Goal: Task Accomplishment & Management: Manage account settings

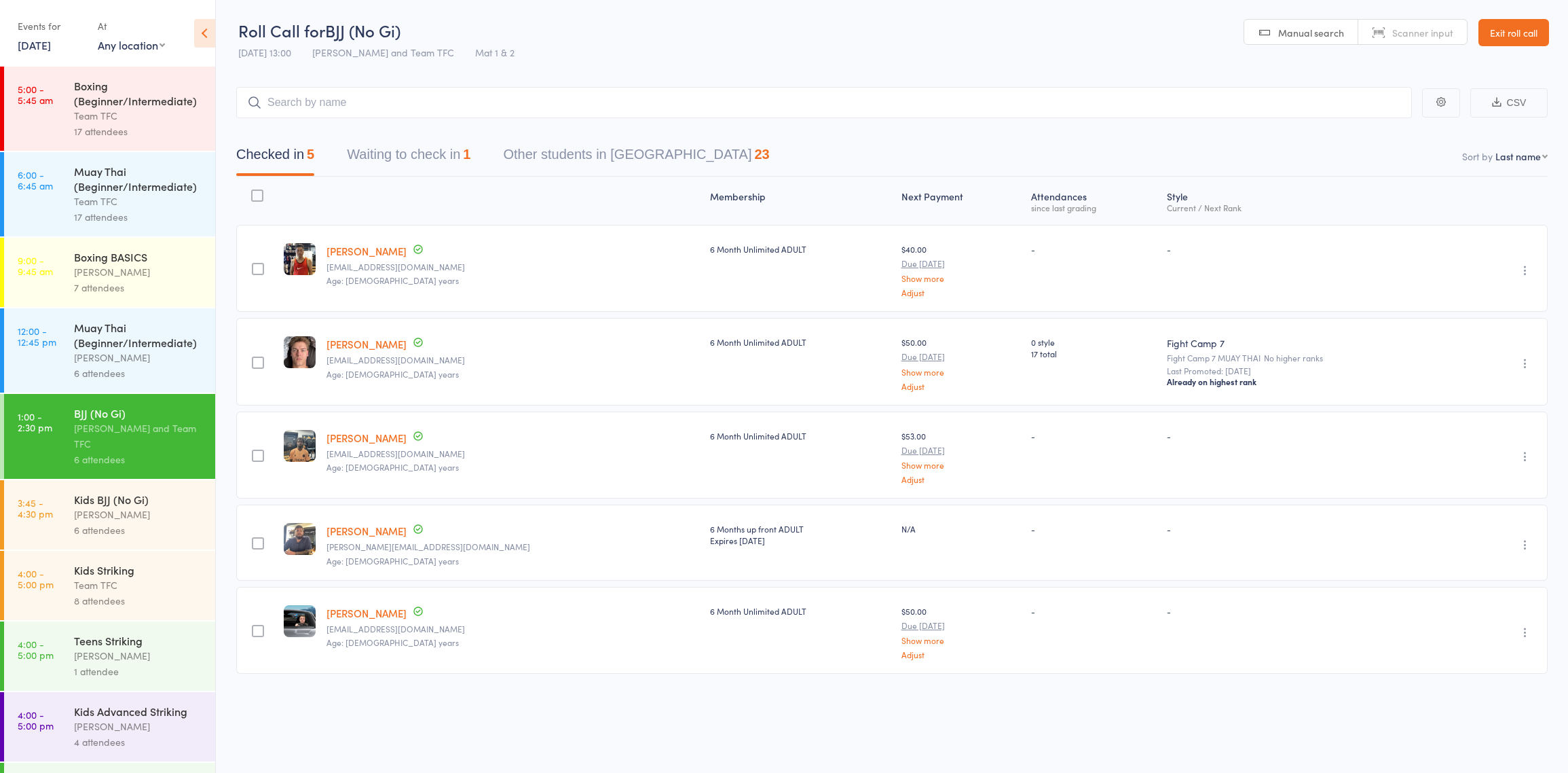
click at [474, 129] on div "Checked in 5 Waiting to check in 1 Other students in BJJ 23" at bounding box center [892, 147] width 1312 height 58
drag, startPoint x: 408, startPoint y: 167, endPoint x: 404, endPoint y: 134, distance: 33.2
click at [404, 141] on button "Waiting to check in 1" at bounding box center [408, 158] width 124 height 36
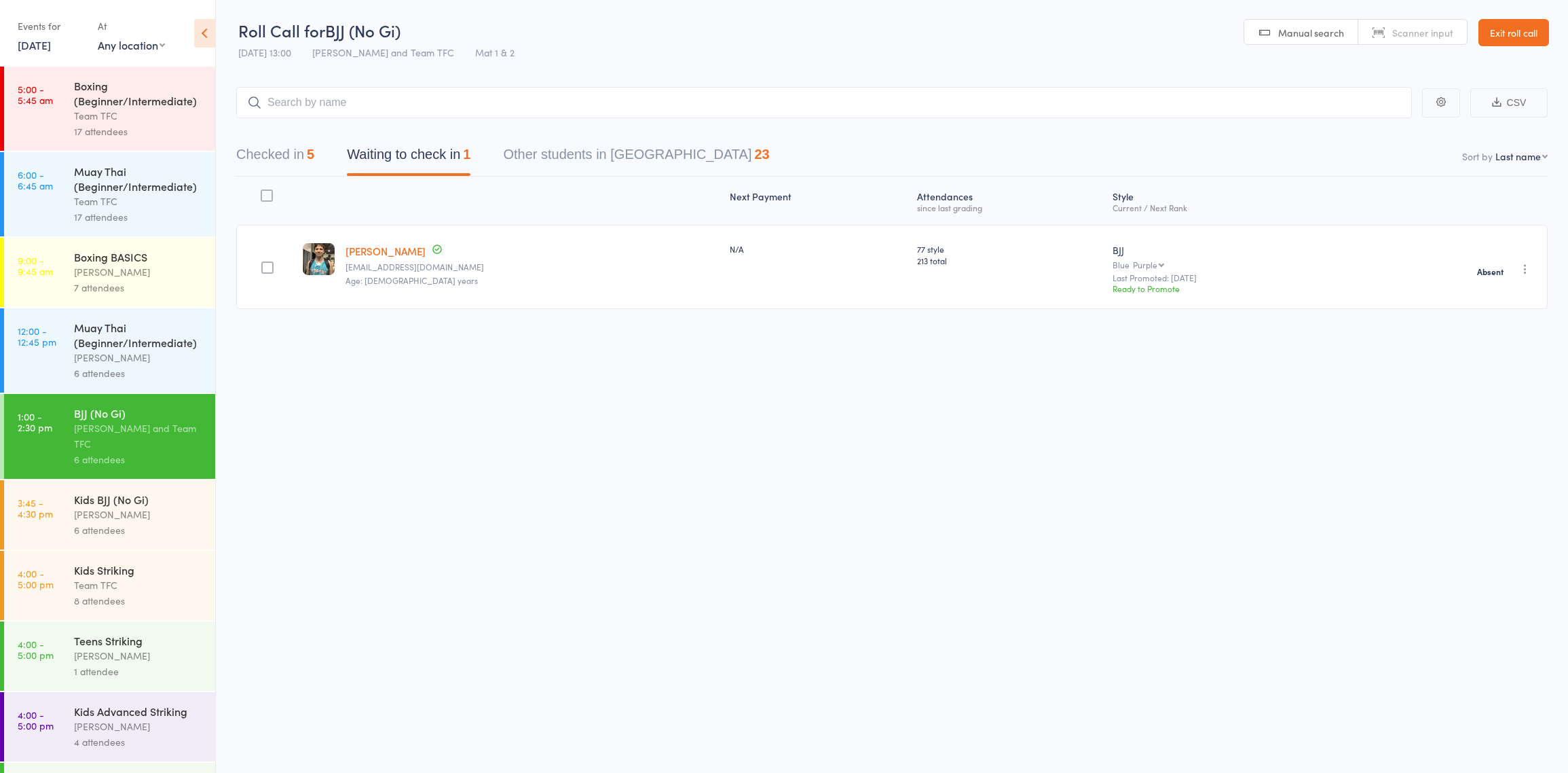
click at [141, 583] on div "Team TFC" at bounding box center [139, 585] width 129 height 15
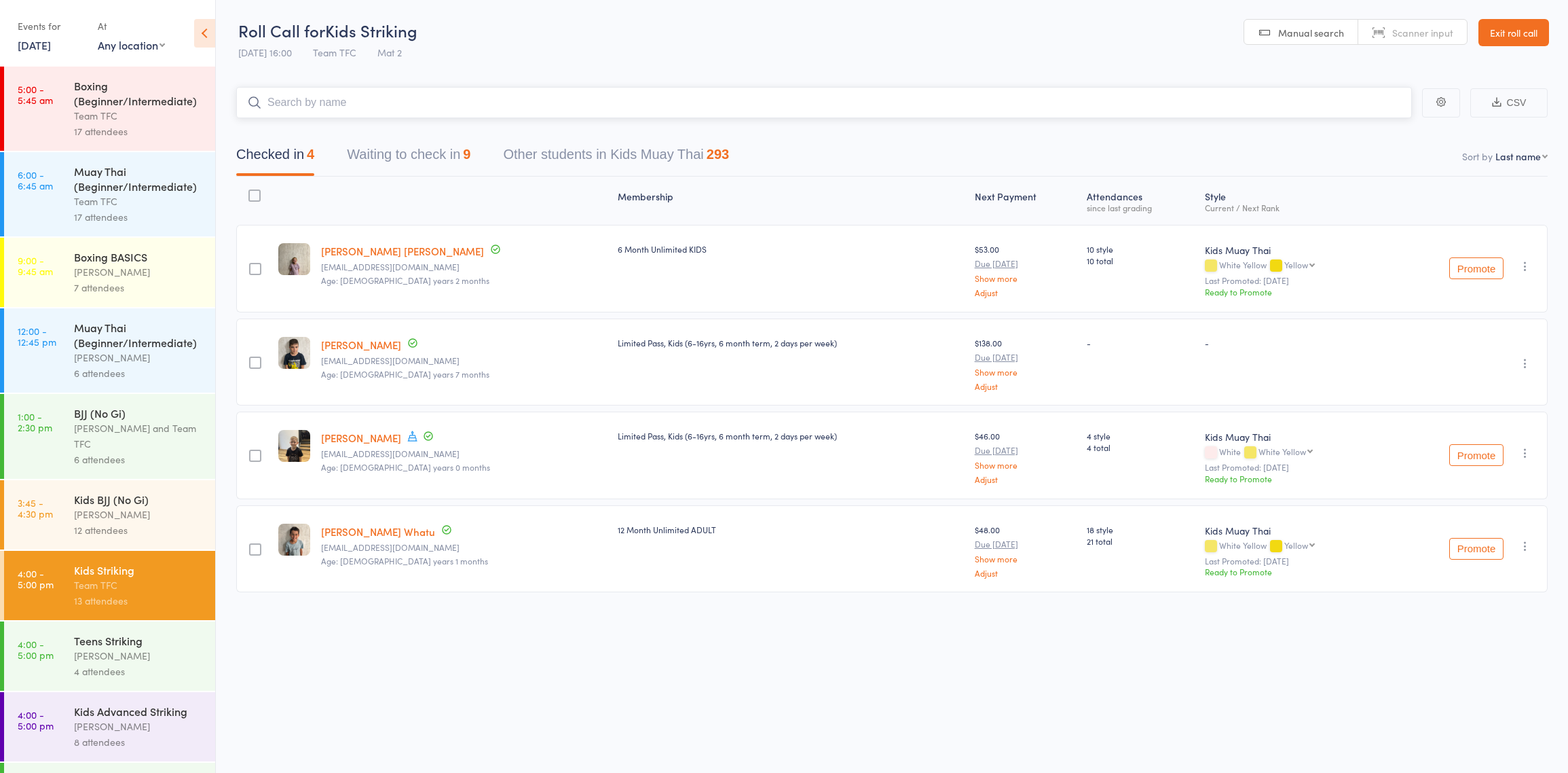
click at [392, 153] on button "Waiting to check in 9" at bounding box center [408, 158] width 124 height 36
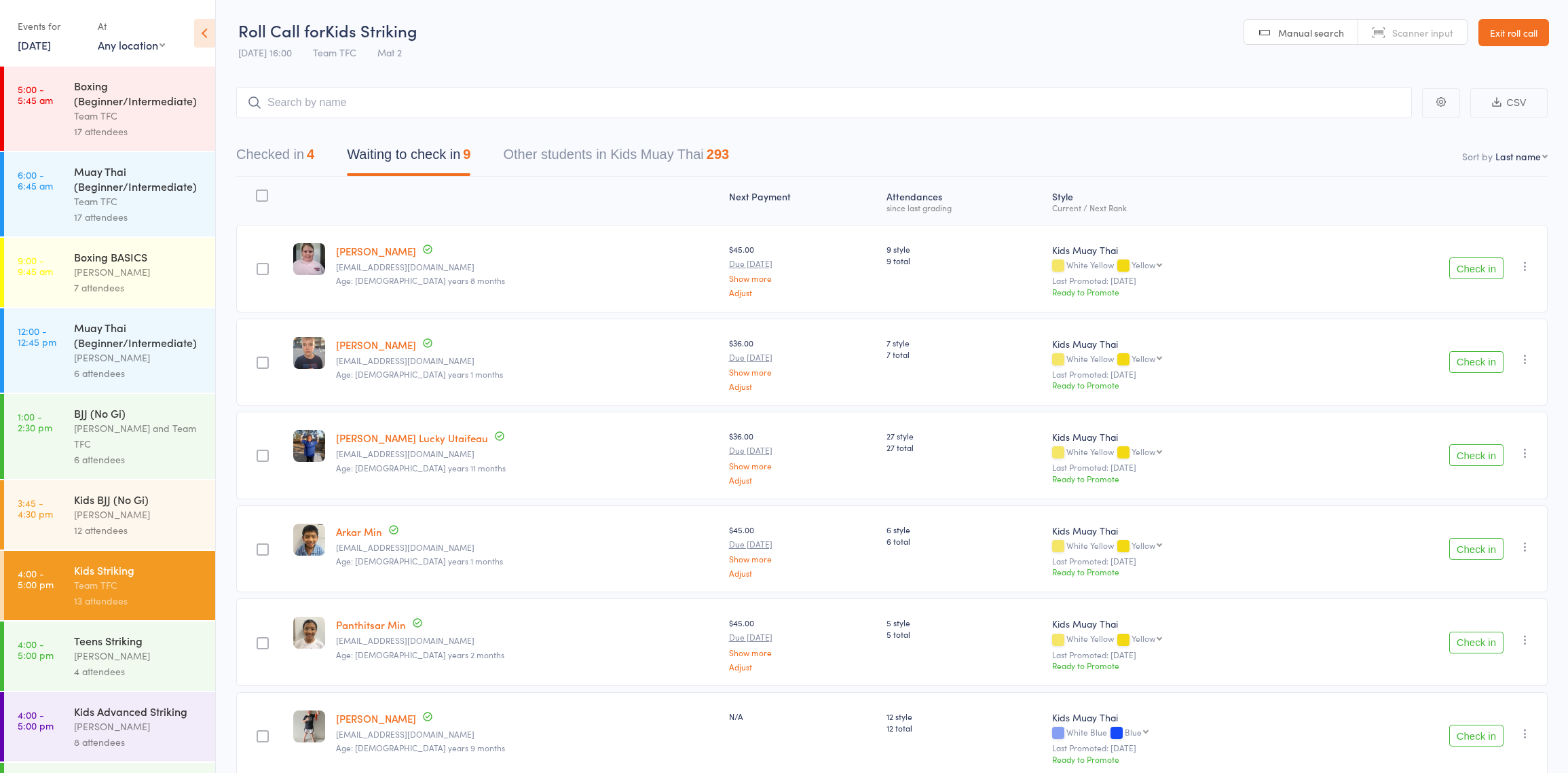
scroll to position [2, 0]
click at [133, 637] on div "Teens Striking" at bounding box center [139, 638] width 129 height 15
click at [126, 645] on div "Teens Striking" at bounding box center [139, 638] width 129 height 15
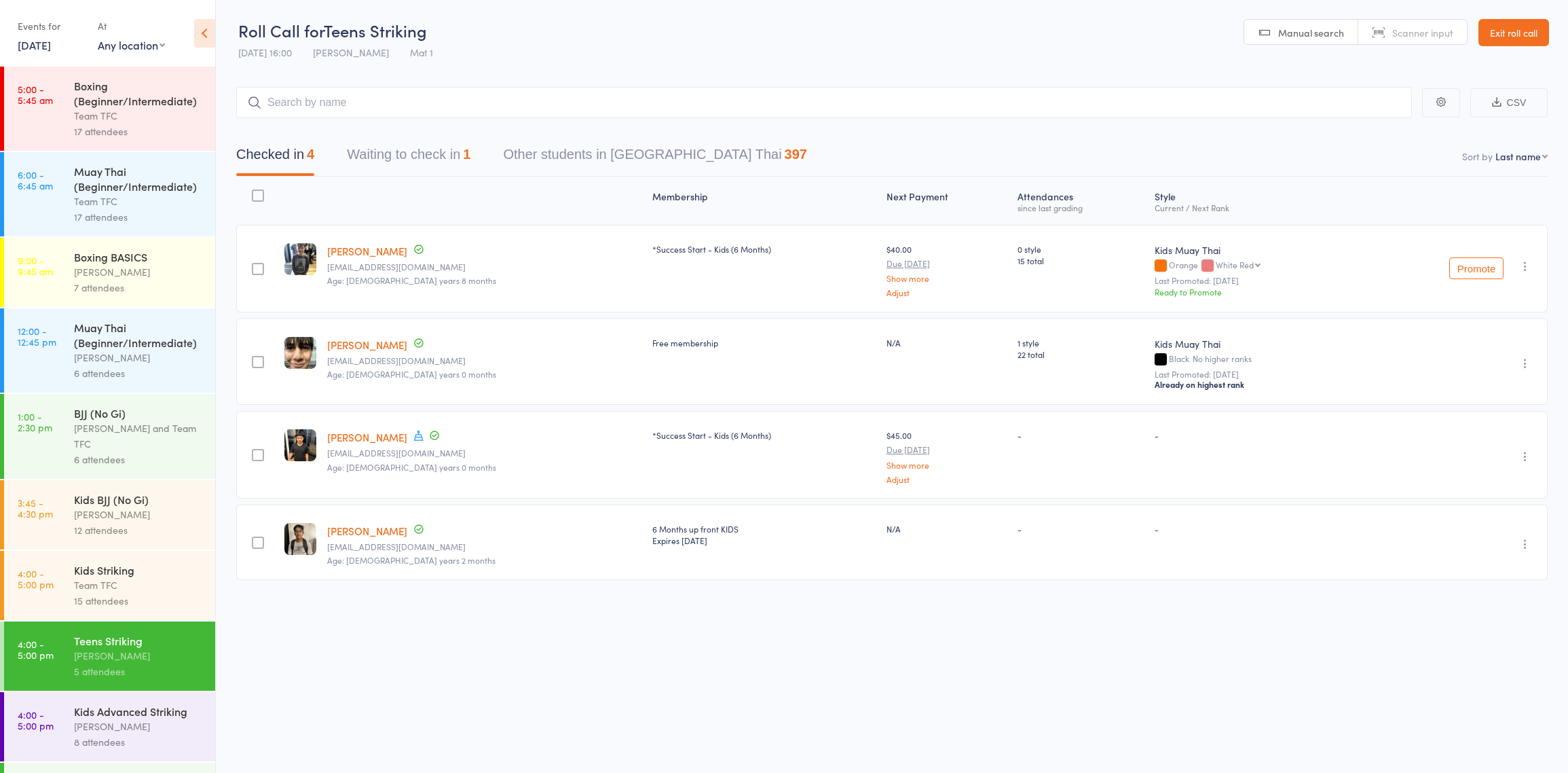
click at [407, 171] on button "Waiting to check in 1" at bounding box center [408, 158] width 124 height 36
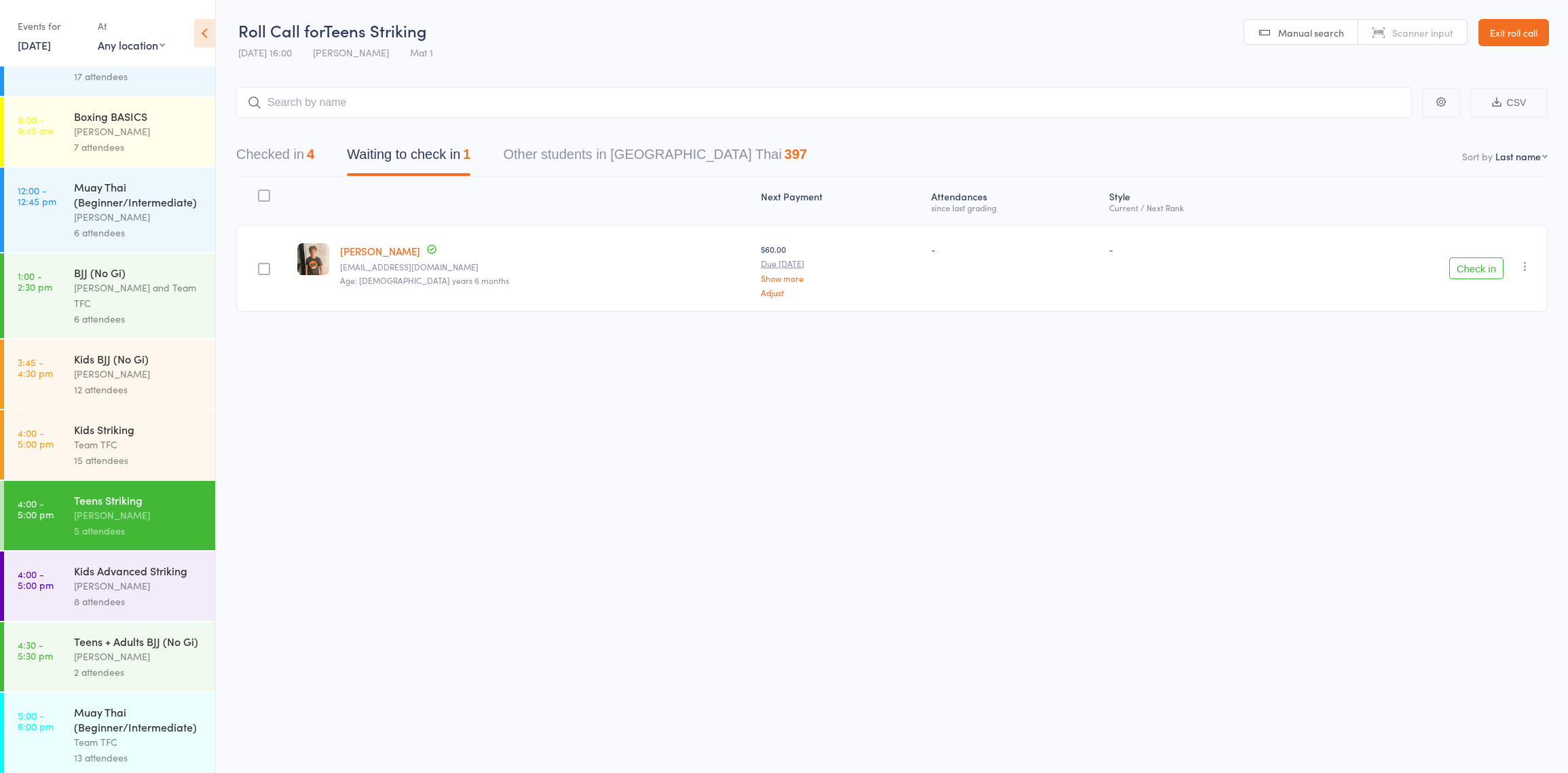
scroll to position [239, 0]
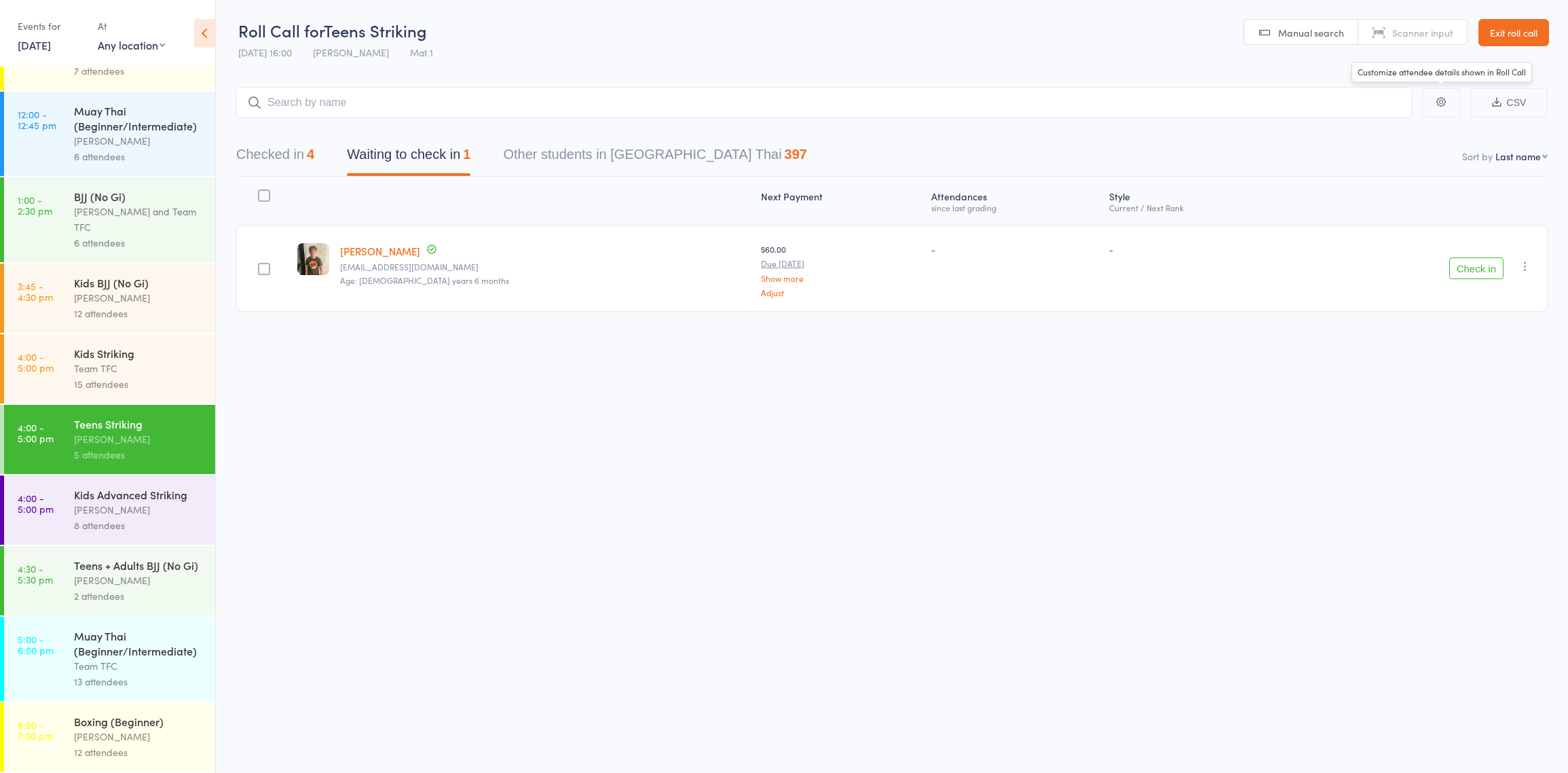
click at [1486, 42] on link "Exit roll call" at bounding box center [1514, 32] width 70 height 28
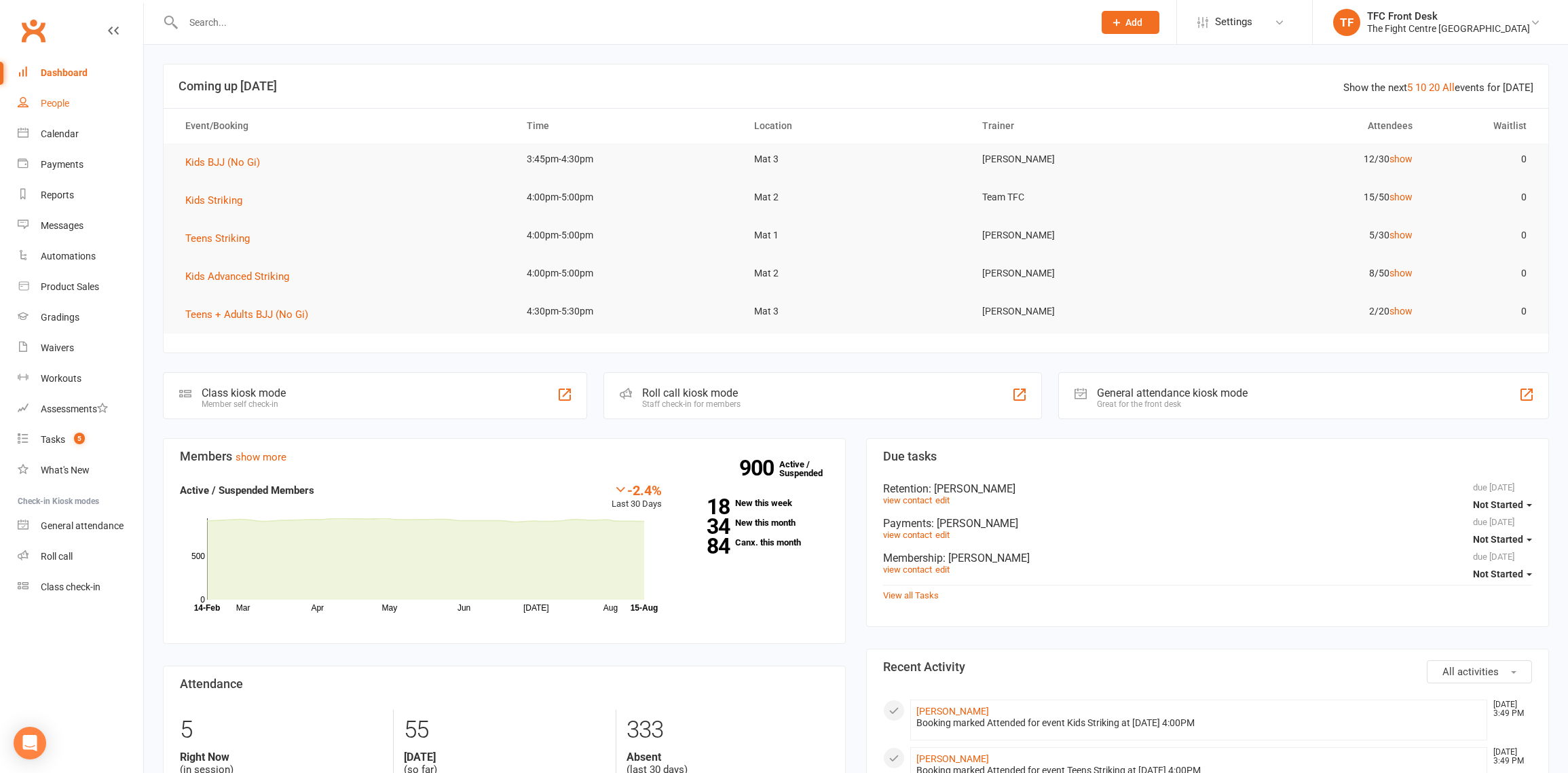
click at [50, 91] on link "People" at bounding box center [81, 104] width 126 height 30
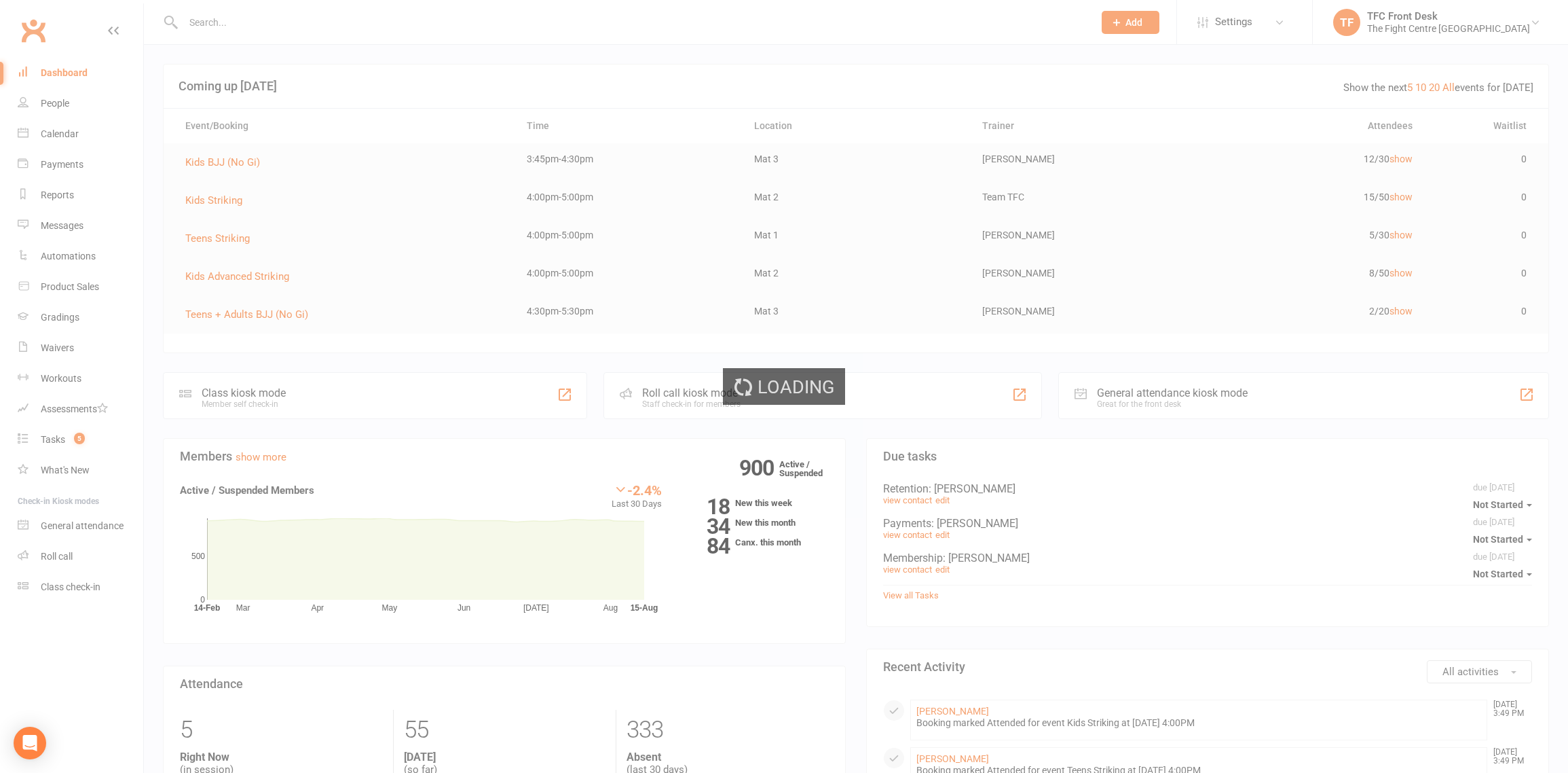
click at [208, 22] on div "Loading" at bounding box center [784, 386] width 1568 height 773
select select "25"
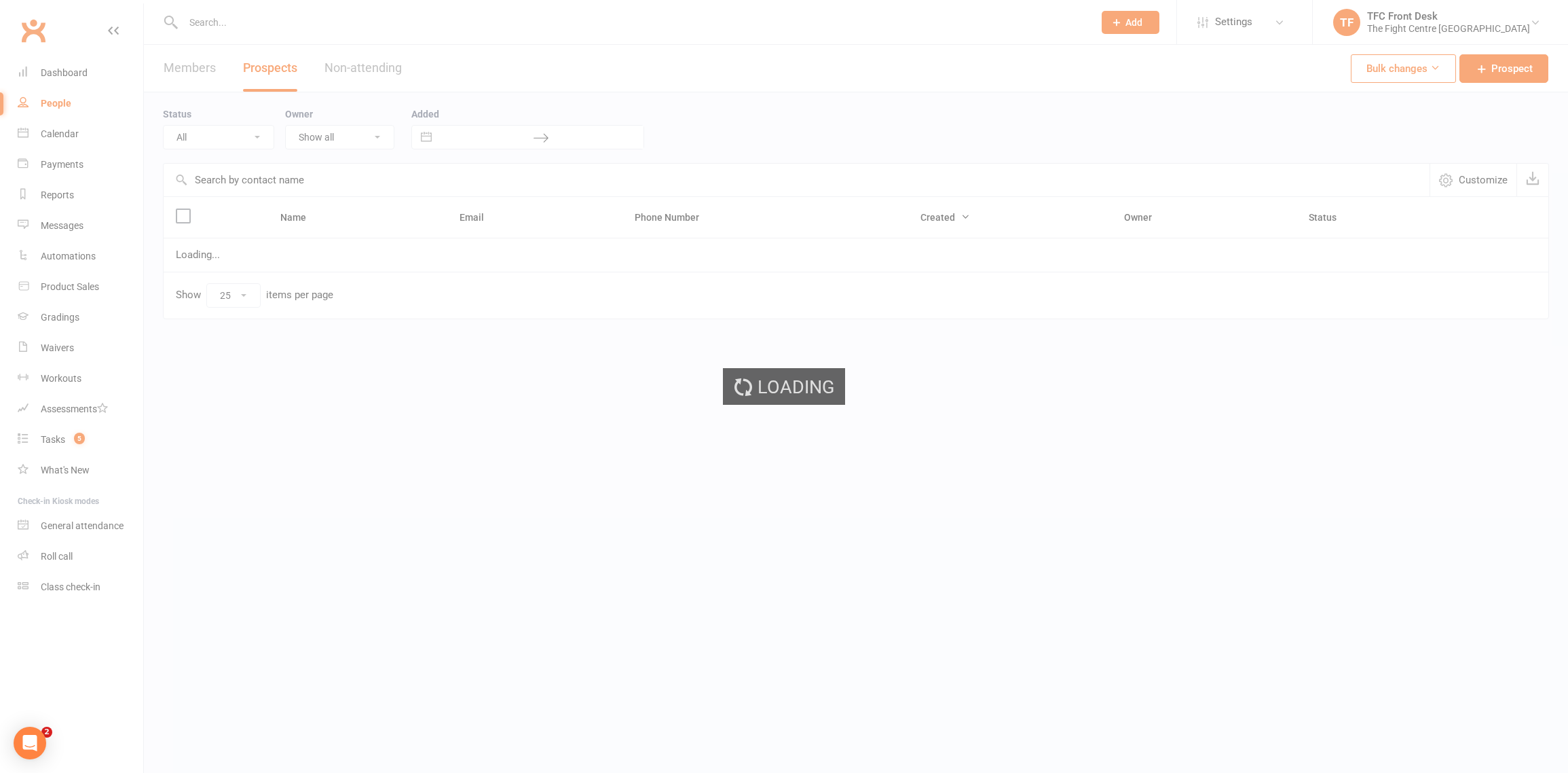
click at [208, 22] on div "Loading" at bounding box center [784, 386] width 1568 height 773
click at [208, 22] on div "Loading" at bounding box center [788, 386] width 1578 height 773
click at [208, 22] on input "text" at bounding box center [636, 23] width 915 height 19
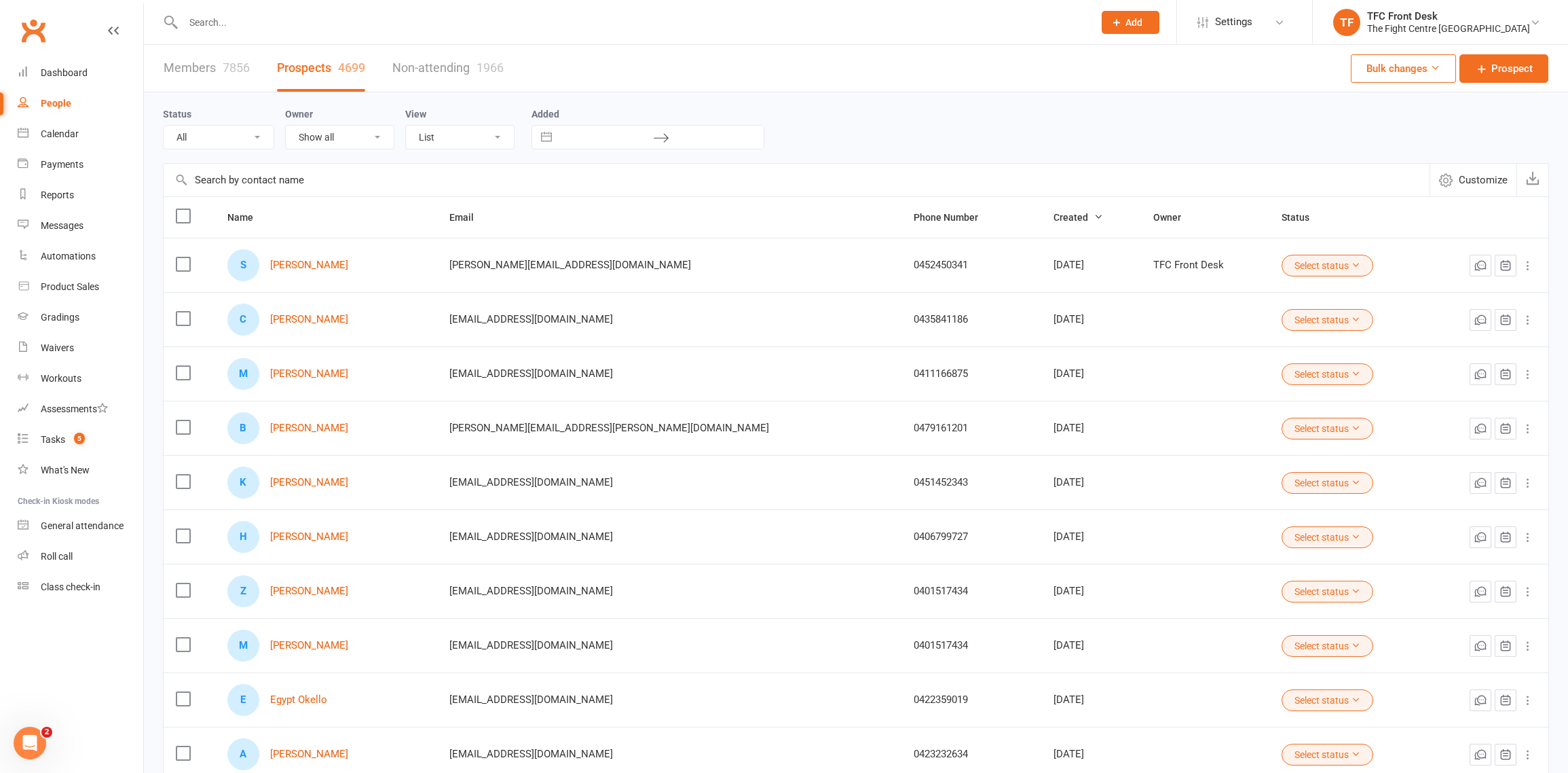
click at [208, 22] on input "text" at bounding box center [631, 23] width 905 height 19
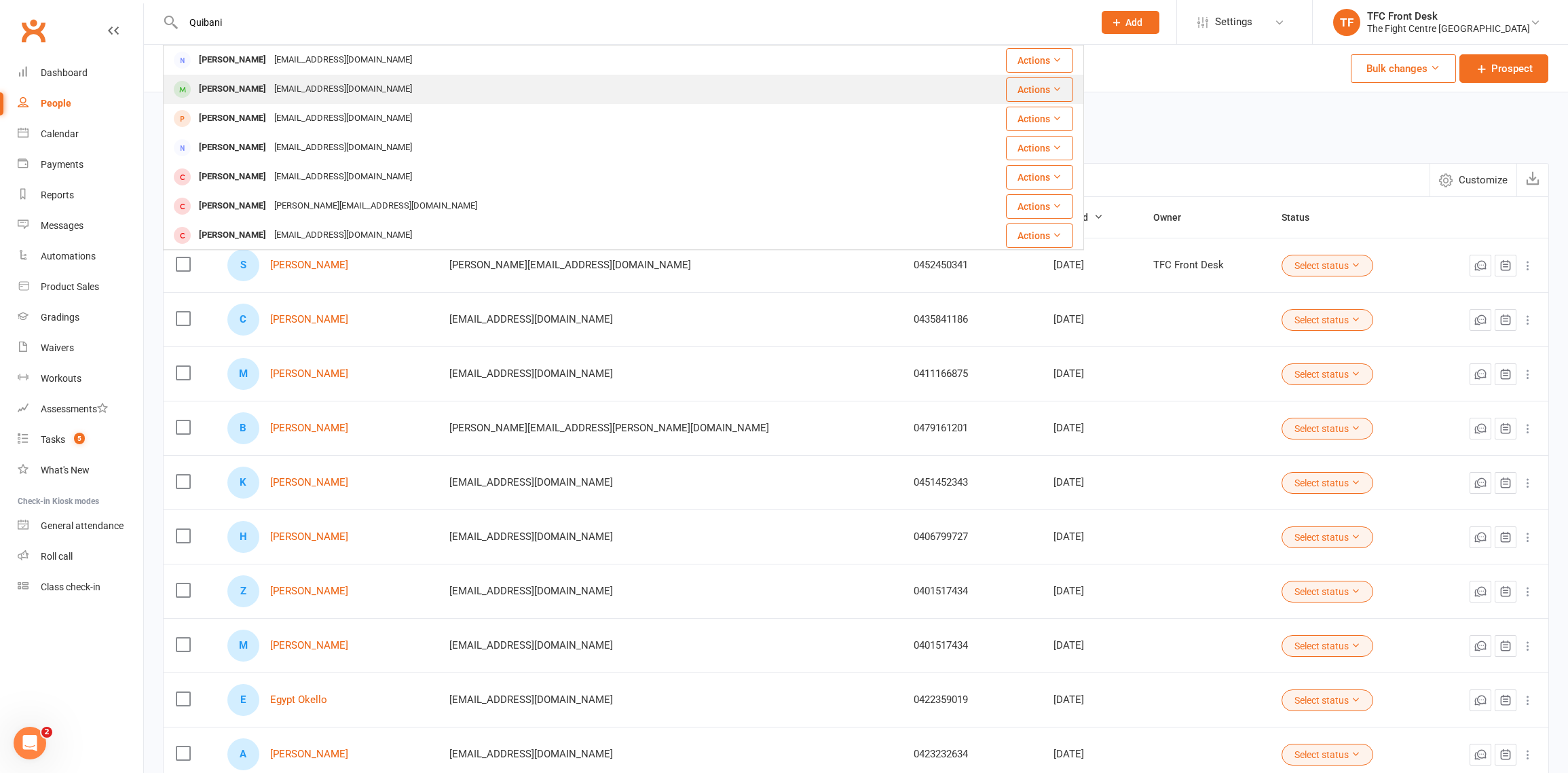
type input "Quibani"
click at [285, 89] on div "qurbanimohammad37@gmail.com" at bounding box center [343, 89] width 146 height 20
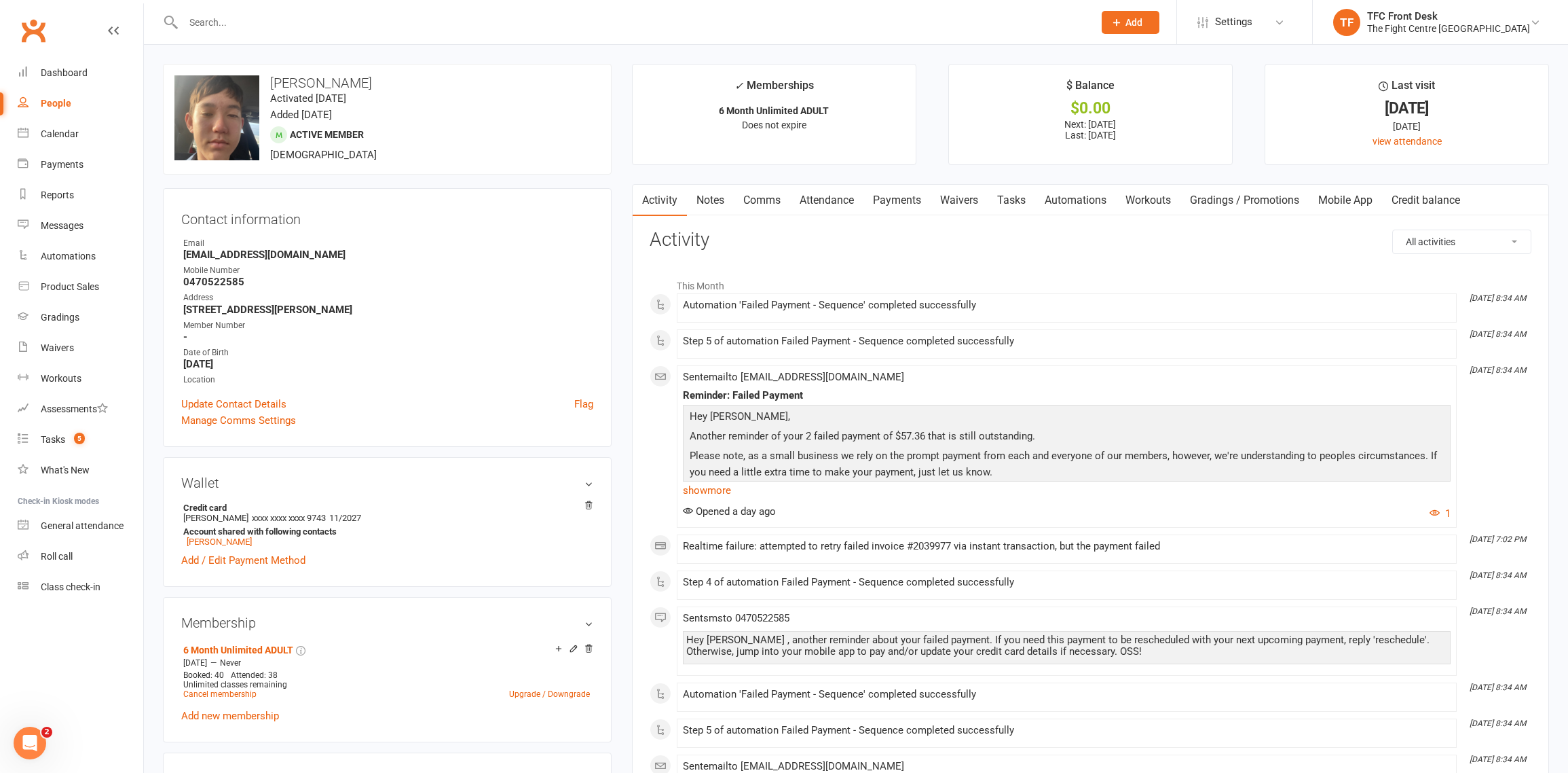
click at [906, 198] on link "Payments" at bounding box center [897, 200] width 68 height 31
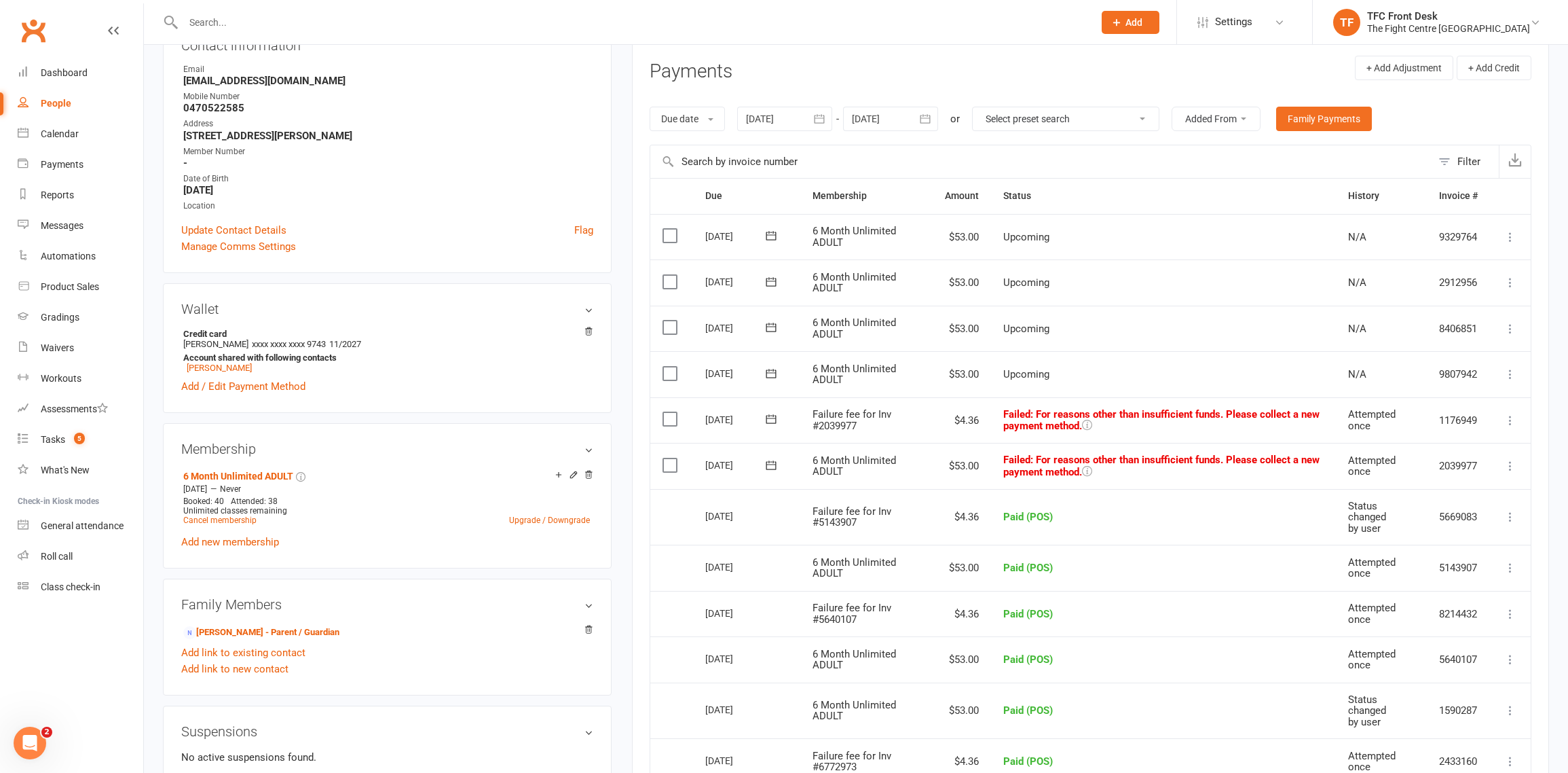
scroll to position [321, 0]
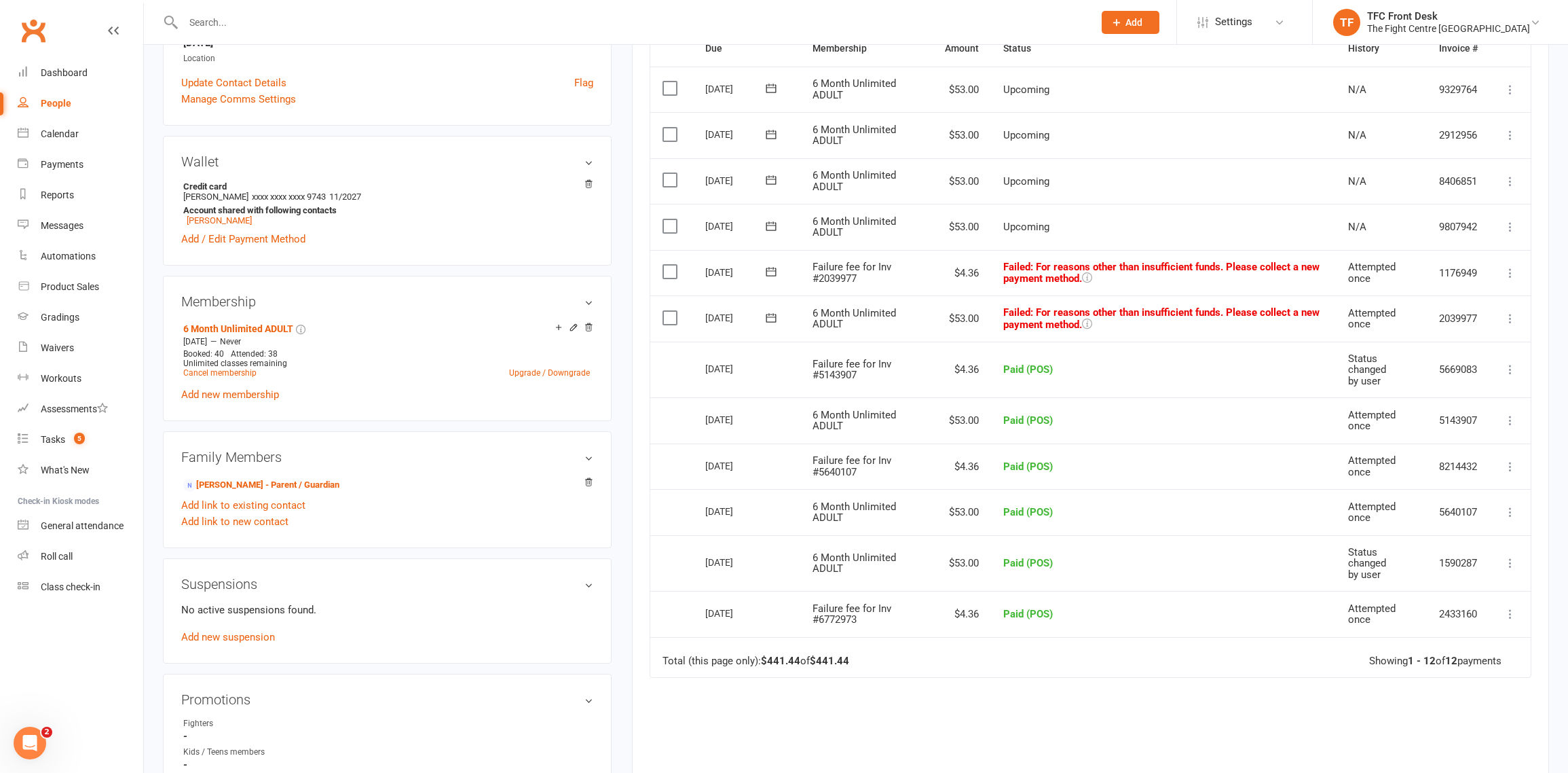
click at [1507, 268] on icon at bounding box center [1511, 273] width 13 height 13
click at [1420, 331] on link "Mark as Paid (POS)" at bounding box center [1450, 327] width 134 height 28
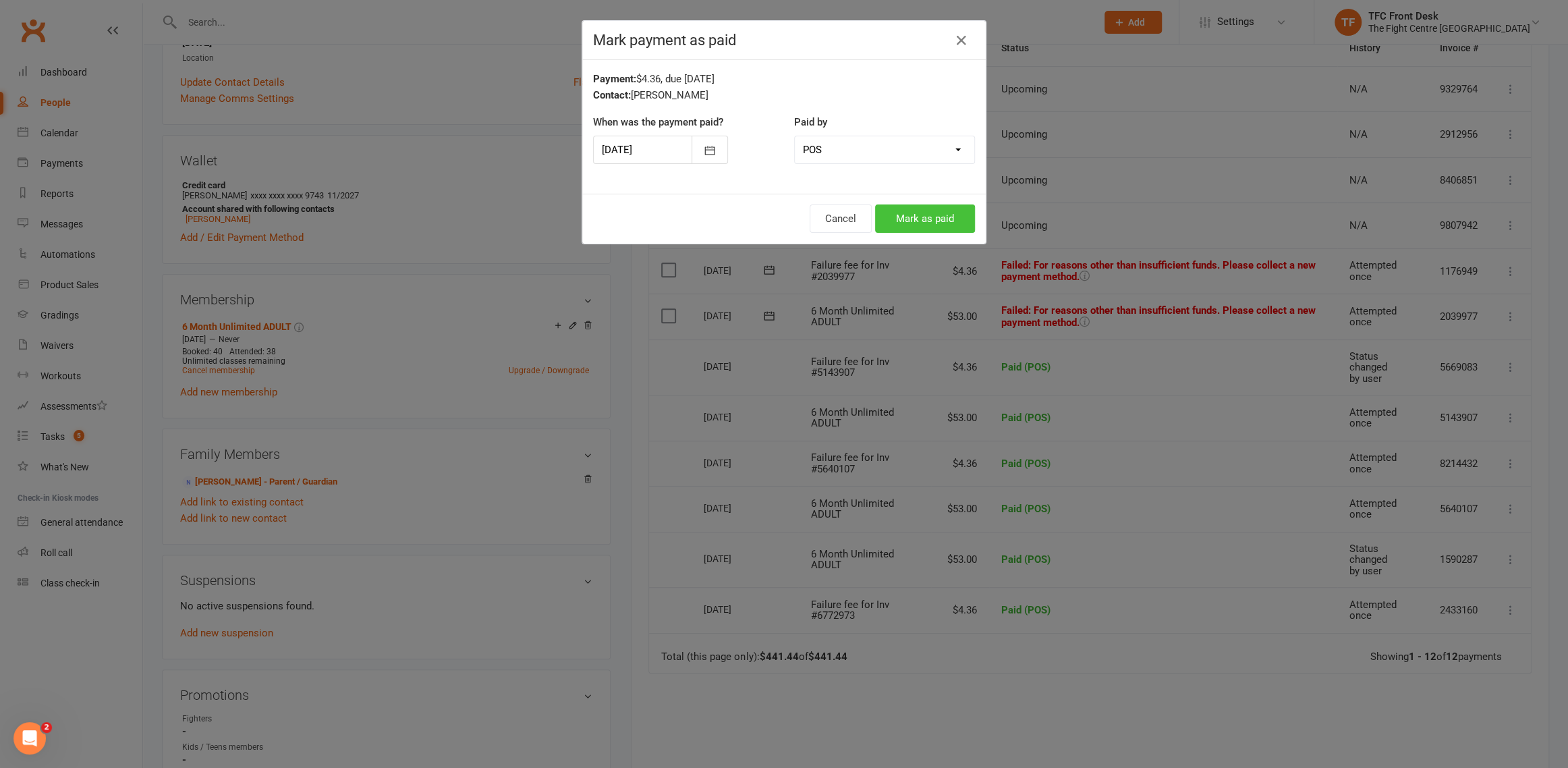
click at [887, 218] on button "Mark as paid" at bounding box center [925, 218] width 100 height 28
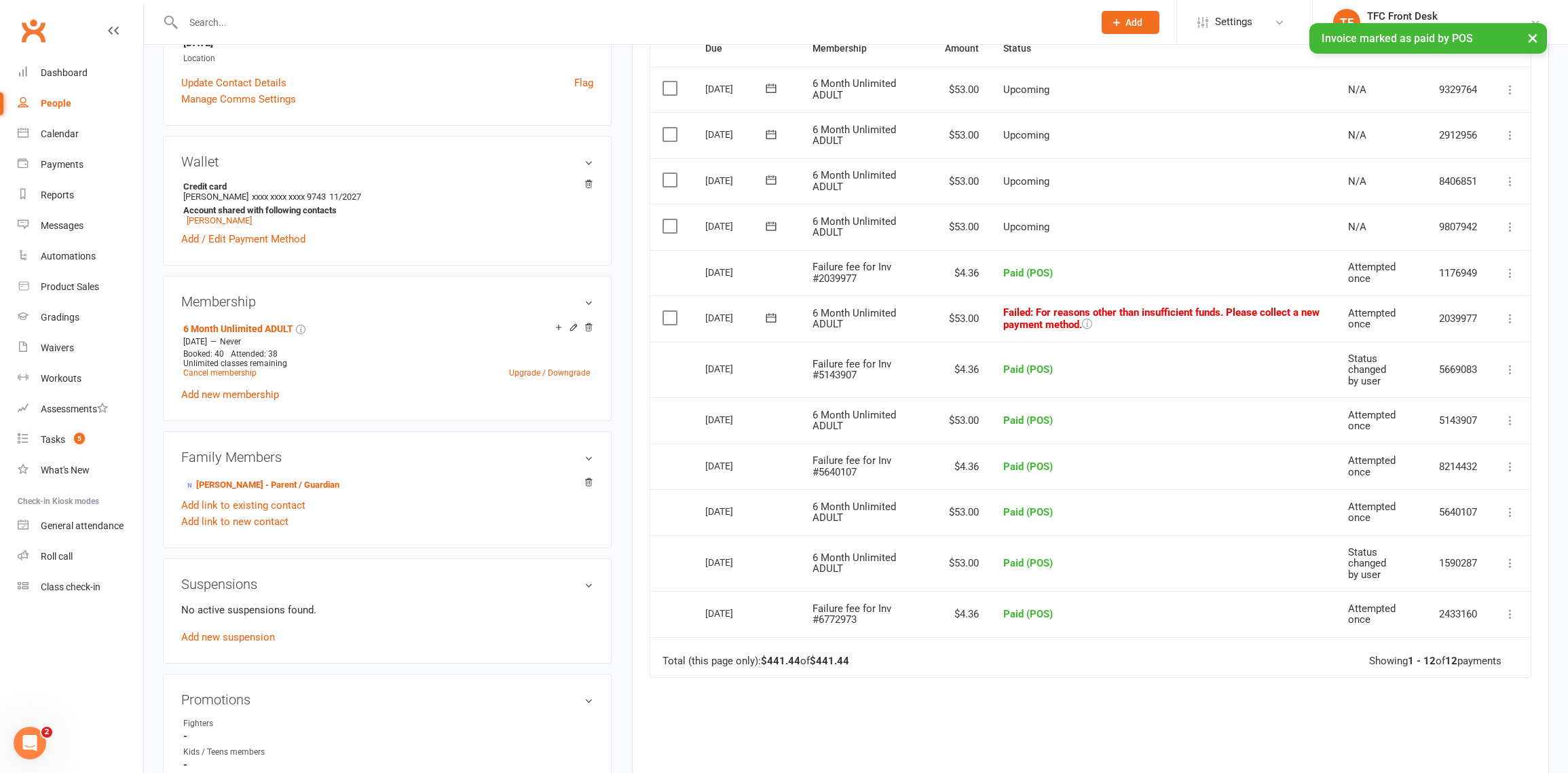
click at [1507, 321] on icon at bounding box center [1511, 318] width 13 height 13
click at [1408, 375] on link "Mark as Paid (POS)" at bounding box center [1450, 372] width 134 height 28
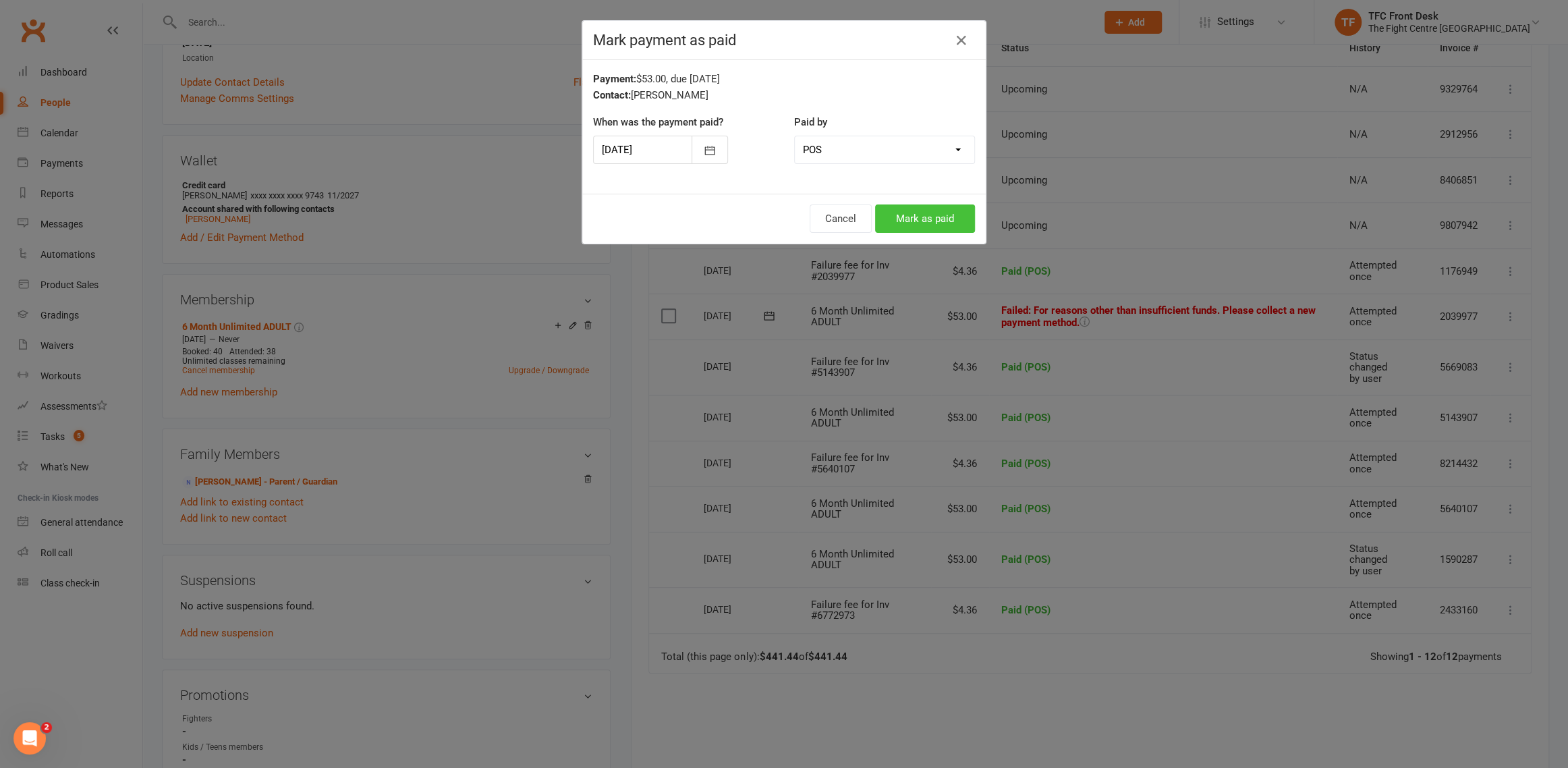
click at [905, 217] on button "Mark as paid" at bounding box center [925, 218] width 100 height 28
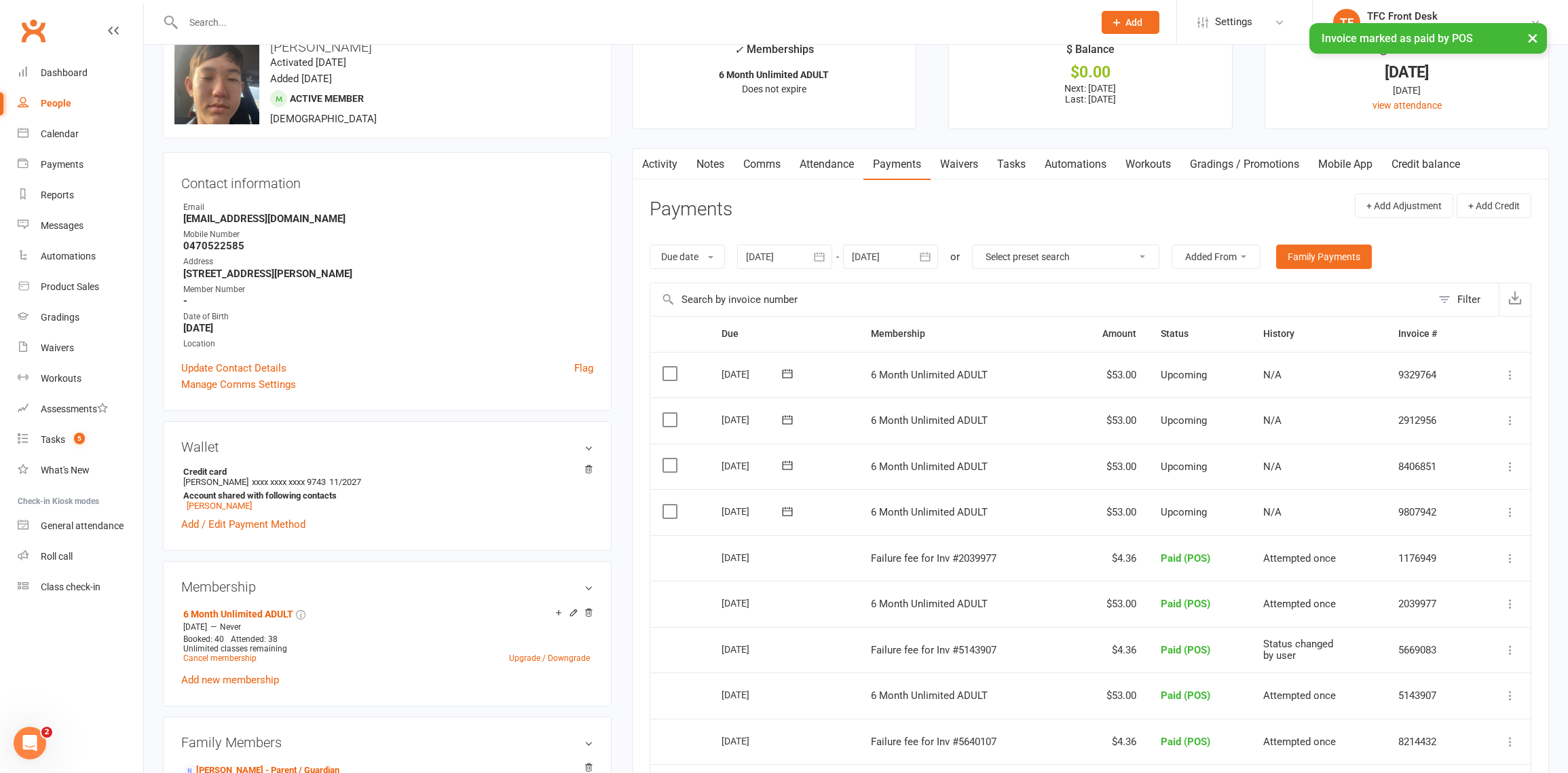
scroll to position [0, 0]
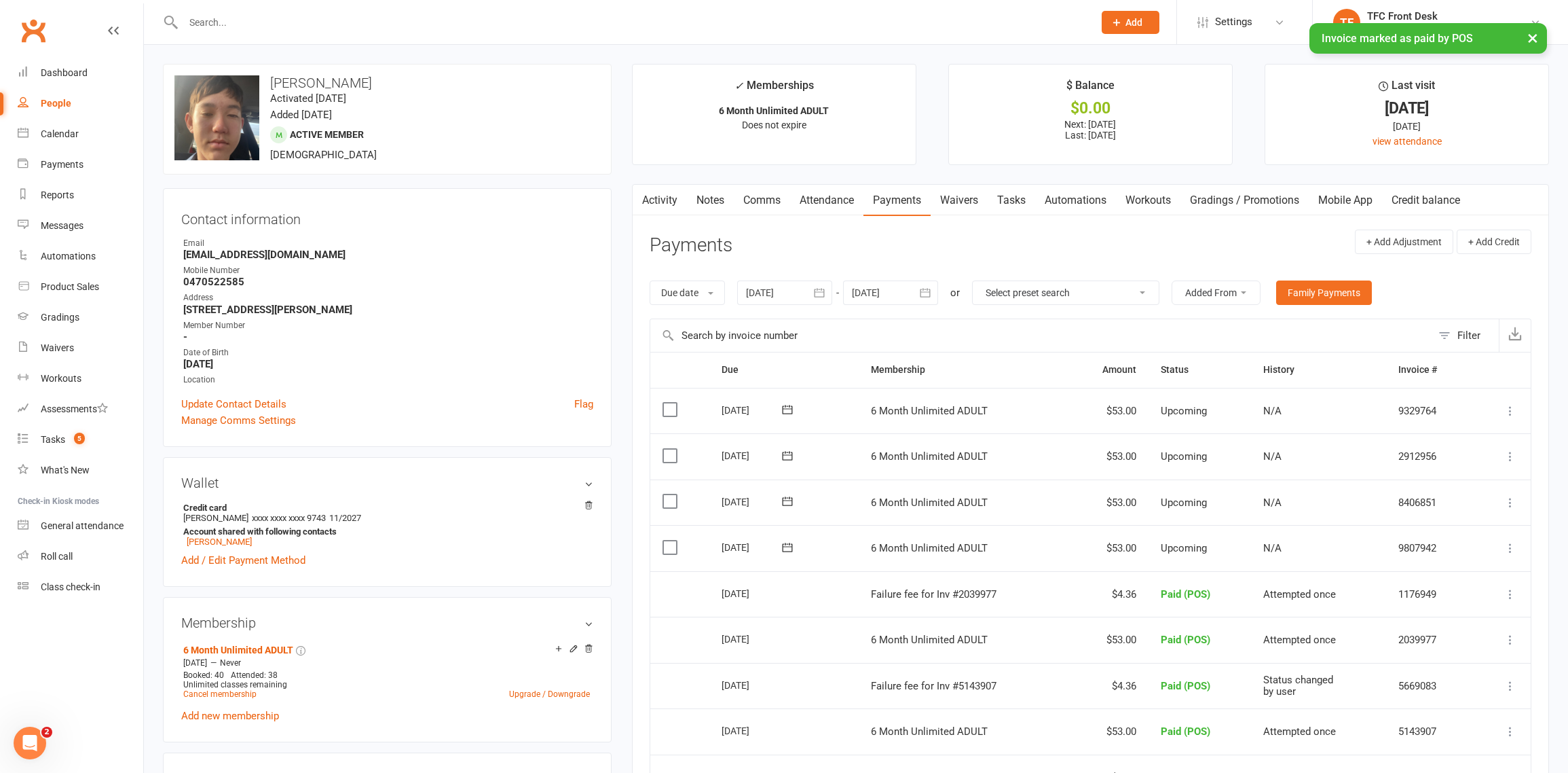
click at [718, 198] on link "Notes" at bounding box center [710, 200] width 47 height 31
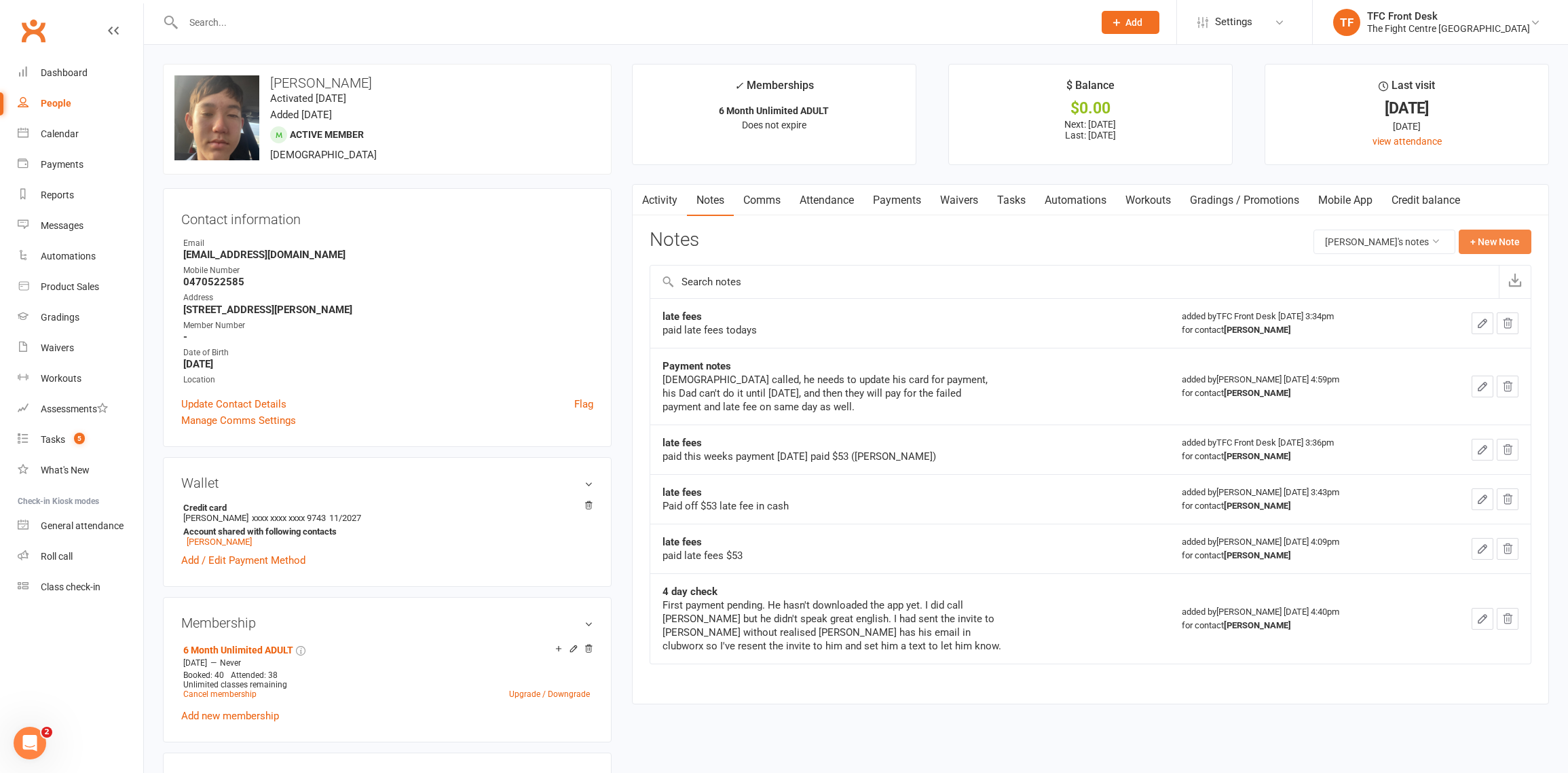
click at [1497, 236] on button "+ New Note" at bounding box center [1496, 242] width 72 height 25
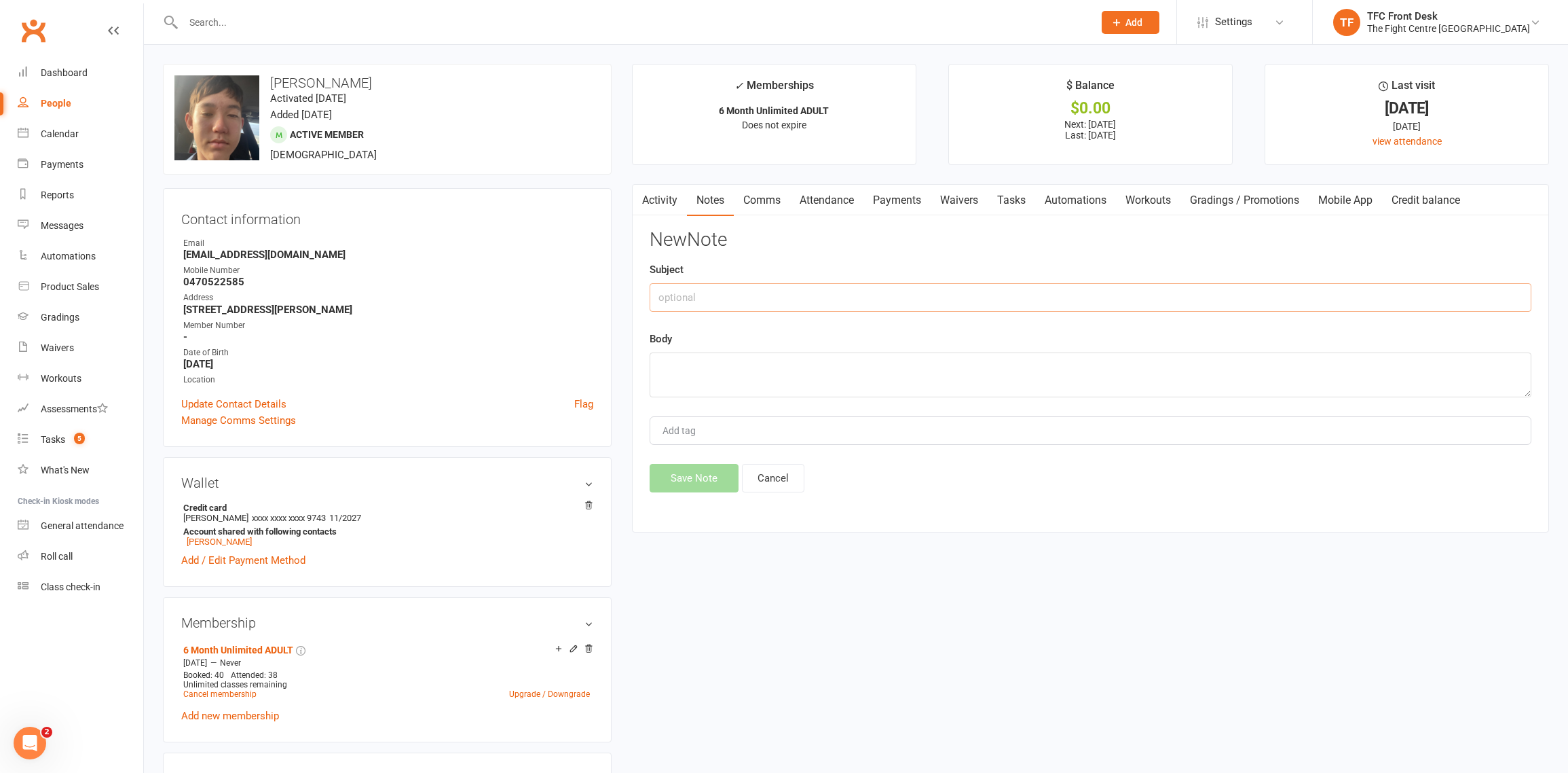
click at [920, 301] on input "text" at bounding box center [1090, 297] width 882 height 29
type input "Paid late fee15/8/25"
click at [682, 370] on textarea at bounding box center [1090, 374] width 882 height 45
type textarea "m"
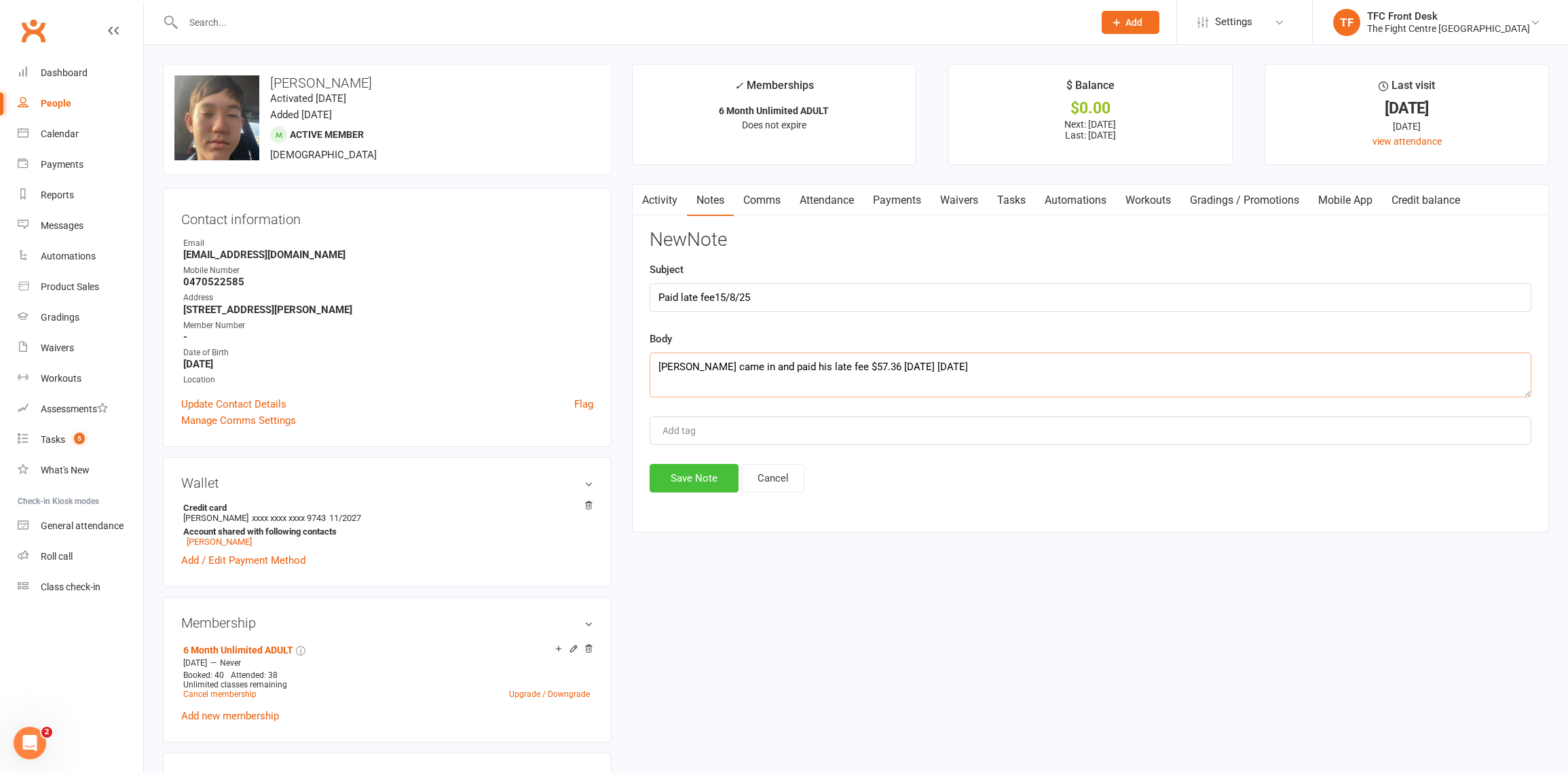
type textarea "Mohammad came in and paid his late fee $57.36 today 15/8/25"
click at [704, 477] on button "Save Note" at bounding box center [693, 478] width 89 height 29
